Goal: Check status: Check status

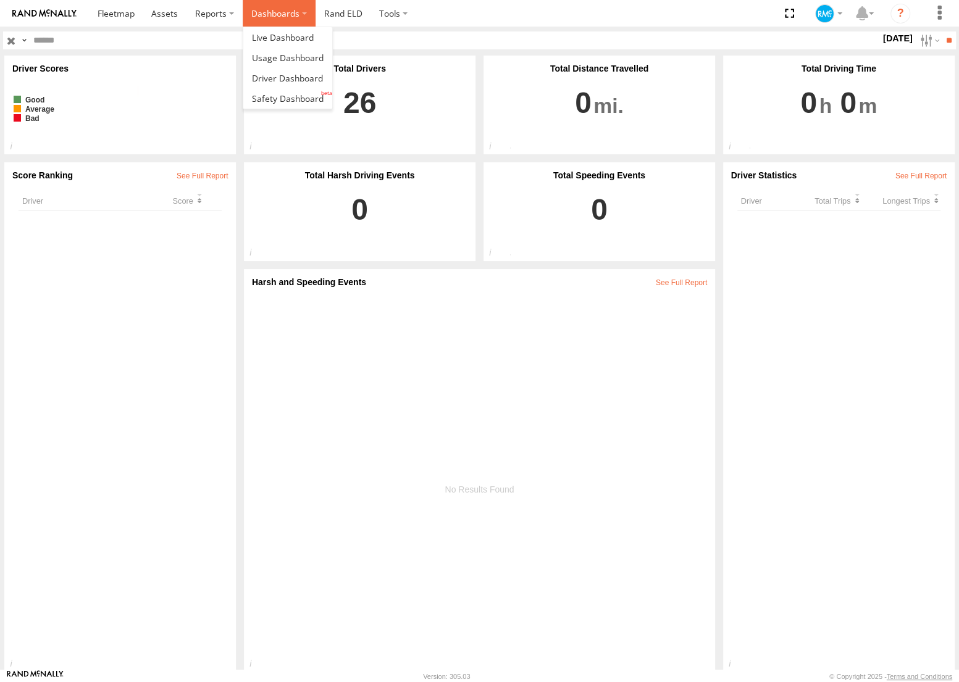
click at [280, 12] on label "Dashboards" at bounding box center [279, 13] width 73 height 27
click at [280, 77] on span at bounding box center [287, 78] width 71 height 12
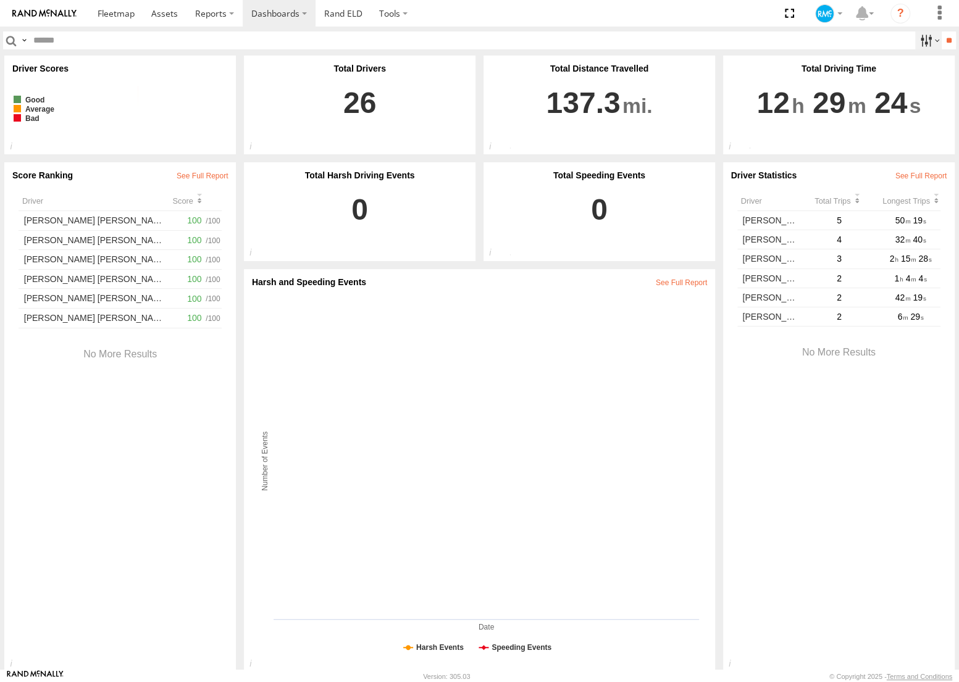
click at [918, 41] on label at bounding box center [928, 40] width 27 height 18
drag, startPoint x: 899, startPoint y: 114, endPoint x: 880, endPoint y: 116, distance: 19.3
click at [0, 0] on label at bounding box center [0, 0] width 0 height 0
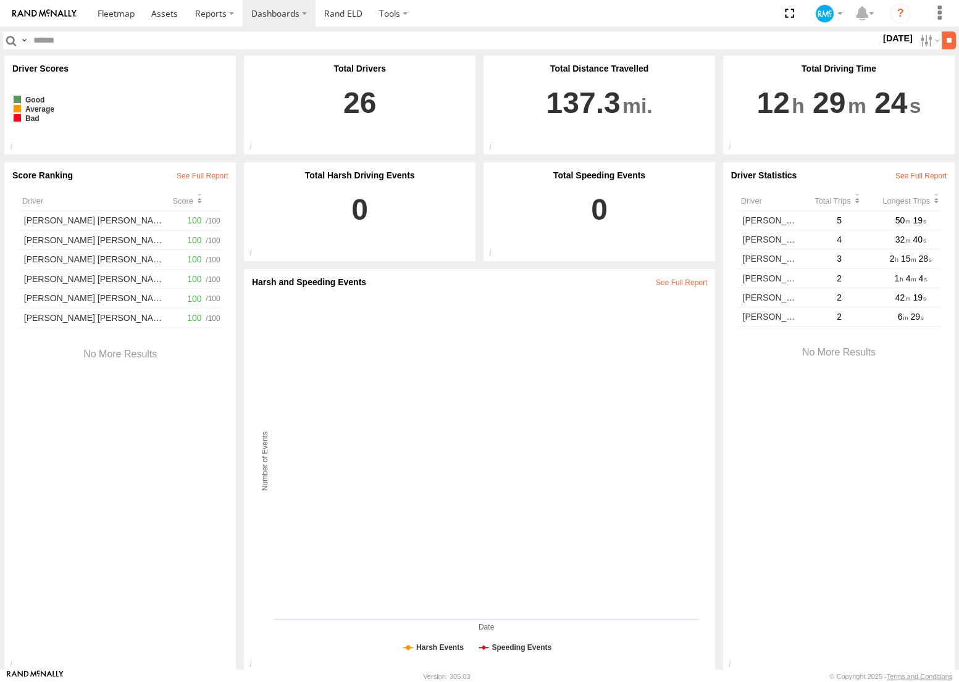
click at [944, 44] on input "**" at bounding box center [948, 40] width 14 height 18
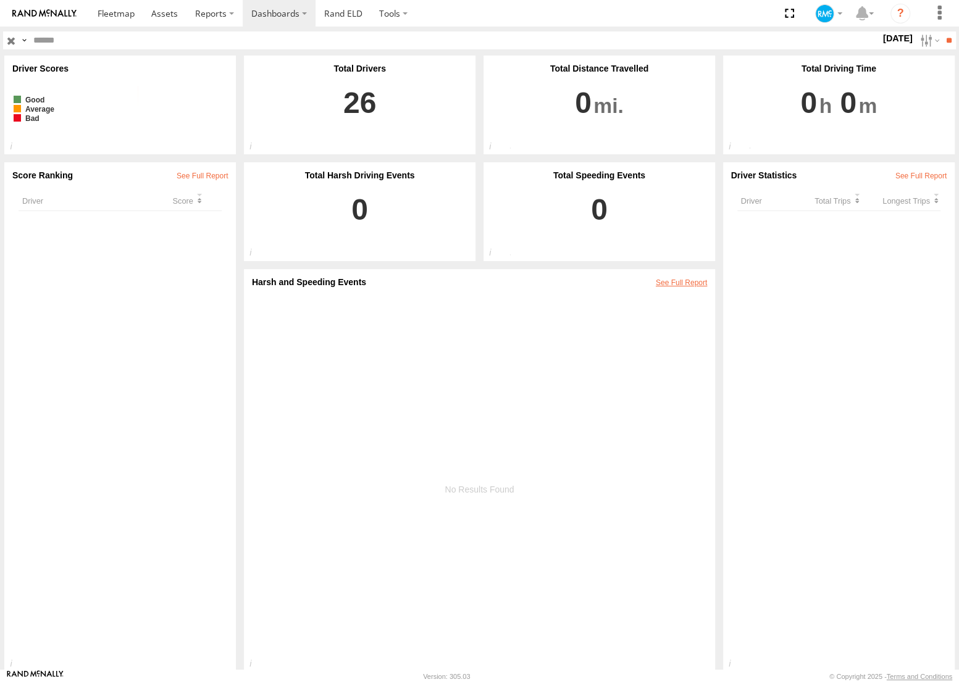
click at [684, 281] on link at bounding box center [680, 282] width 51 height 9
